Goal: Task Accomplishment & Management: Use online tool/utility

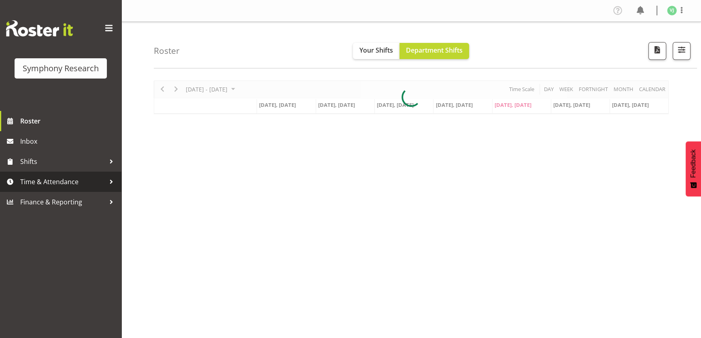
click at [87, 178] on span "Time & Attendance" at bounding box center [62, 182] width 85 height 12
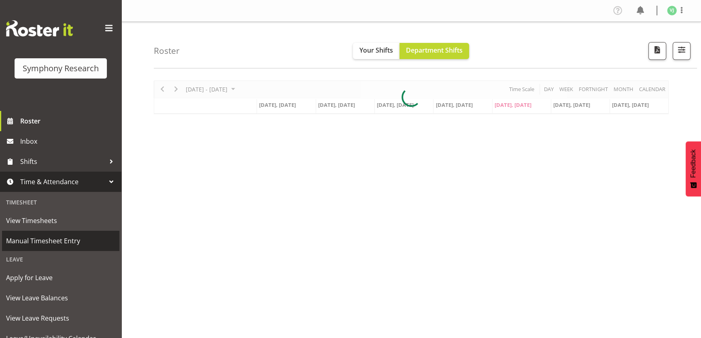
click at [82, 240] on span "Manual Timesheet Entry" at bounding box center [60, 241] width 109 height 12
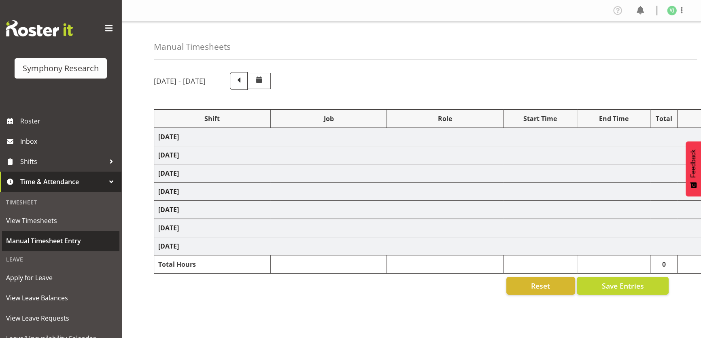
select select "4583"
select select "760"
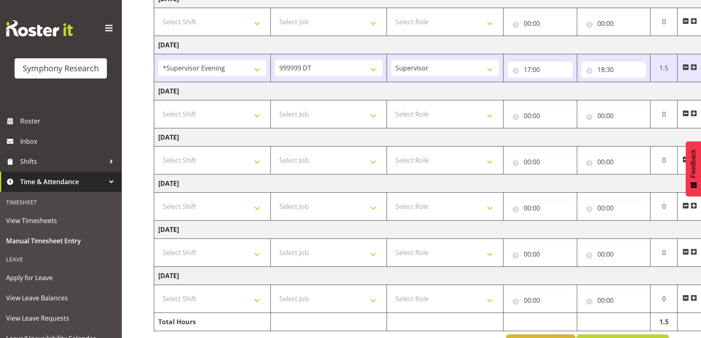
scroll to position [139, 0]
click at [256, 207] on select "Select Shift !!Weekend Residential (Roster IT Shift Label) *Business 9/10am ~ 4…" at bounding box center [212, 206] width 108 height 16
select select "4583"
click at [158, 198] on select "Select Shift !!Weekend Residential (Roster IT Shift Label) *Business 9/10am ~ 4…" at bounding box center [212, 206] width 108 height 16
click at [356, 212] on select "Select Job 550060 IF Admin 553492 World Poll Aus Wave 2 Main 2025 553493 World …" at bounding box center [329, 206] width 108 height 16
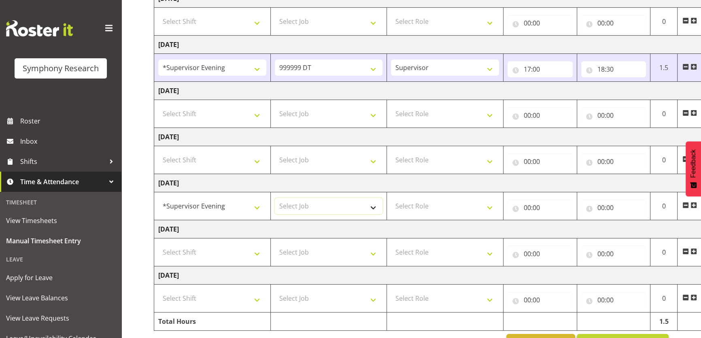
select select "10239"
click at [275, 198] on select "Select Job 550060 IF Admin 553492 World Poll Aus Wave 2 Main 2025 553493 World …" at bounding box center [329, 206] width 108 height 16
click at [443, 200] on select "Select Role Supervisor Briefing" at bounding box center [445, 206] width 108 height 16
select select "45"
click at [391, 198] on select "Select Role Supervisor Briefing" at bounding box center [445, 206] width 108 height 16
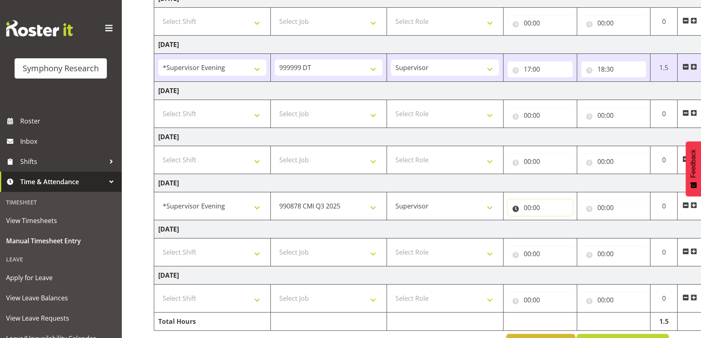
click at [527, 206] on input "00:00" at bounding box center [540, 208] width 65 height 16
click at [554, 224] on select "00 01 02 03 04 05 06 07 08 09 10 11 12 13 14 15 16 17 18 19 20 21 22 23" at bounding box center [563, 229] width 18 height 16
select select "17"
click at [554, 221] on select "00 01 02 03 04 05 06 07 08 09 10 11 12 13 14 15 16 17 18 19 20 21 22 23" at bounding box center [563, 229] width 18 height 16
type input "17:00"
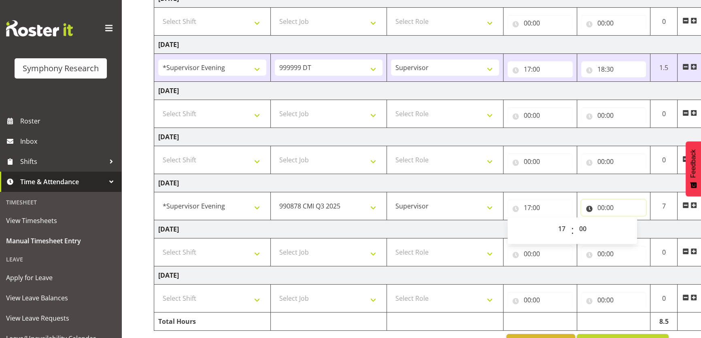
click at [605, 207] on input "00:00" at bounding box center [614, 208] width 65 height 16
click at [631, 225] on select "00 01 02 03 04 05 06 07 08 09 10 11 12 13 14 15 16 17 18 19 20 21 22 23" at bounding box center [637, 229] width 18 height 16
select select "18"
click at [628, 221] on select "00 01 02 03 04 05 06 07 08 09 10 11 12 13 14 15 16 17 18 19 20 21 22 23" at bounding box center [637, 229] width 18 height 16
type input "18:00"
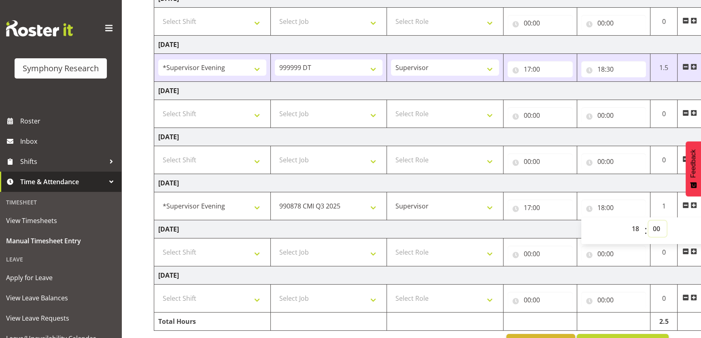
click at [652, 223] on select "00 01 02 03 04 05 06 07 08 09 10 11 12 13 14 15 16 17 18 19 20 21 22 23 24 25 2…" at bounding box center [658, 229] width 18 height 16
select select "15"
click at [649, 221] on select "00 01 02 03 04 05 06 07 08 09 10 11 12 13 14 15 16 17 18 19 20 21 22 23 24 25 2…" at bounding box center [658, 229] width 18 height 16
type input "18:15"
click at [608, 335] on button "Save Entries" at bounding box center [623, 343] width 92 height 18
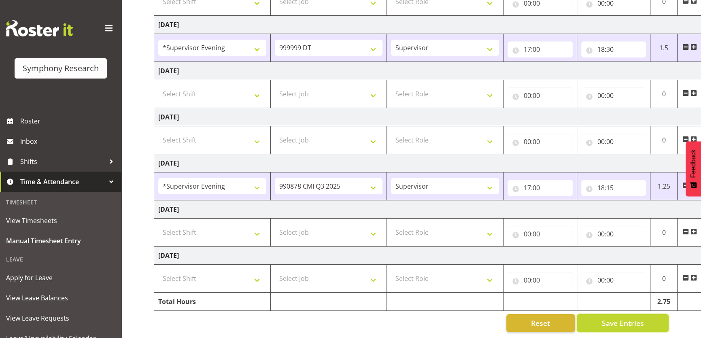
scroll to position [0, 0]
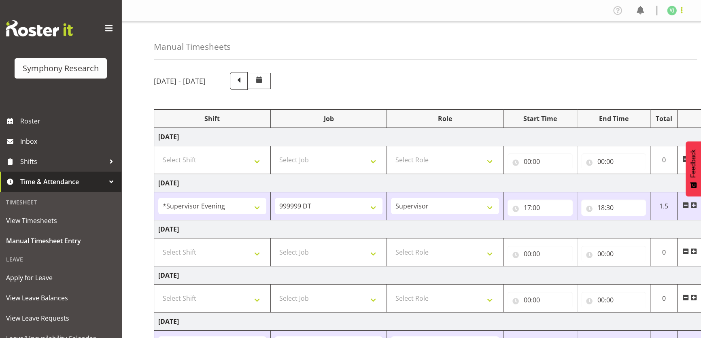
click at [680, 11] on span at bounding box center [682, 10] width 10 height 10
click at [633, 41] on link "Log Out" at bounding box center [648, 42] width 78 height 15
